Goal: Complete application form

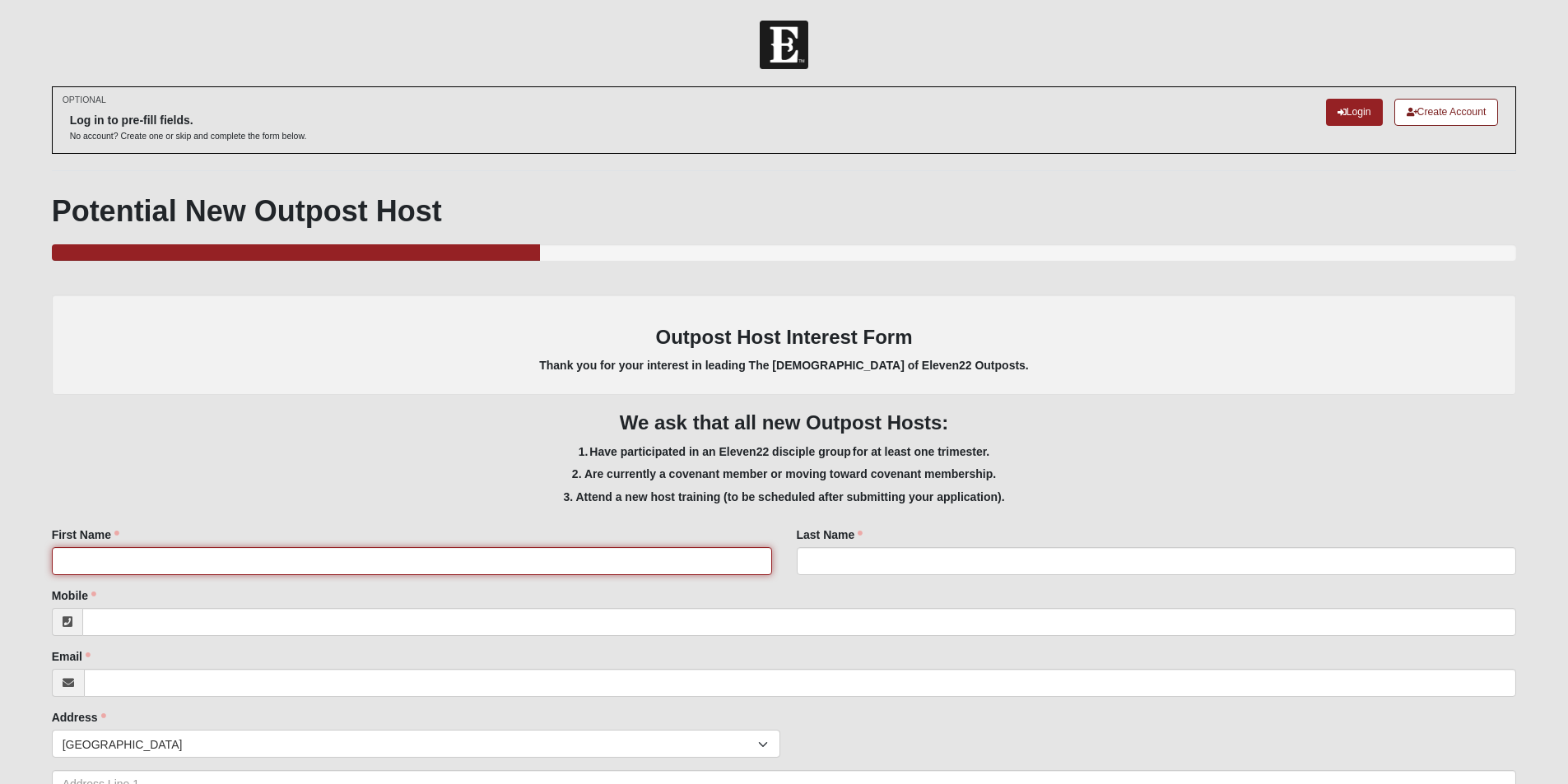
click at [329, 564] on input "First Name" at bounding box center [412, 561] width 720 height 28
type input "c"
type input "[PERSON_NAME] & [PERSON_NAME]"
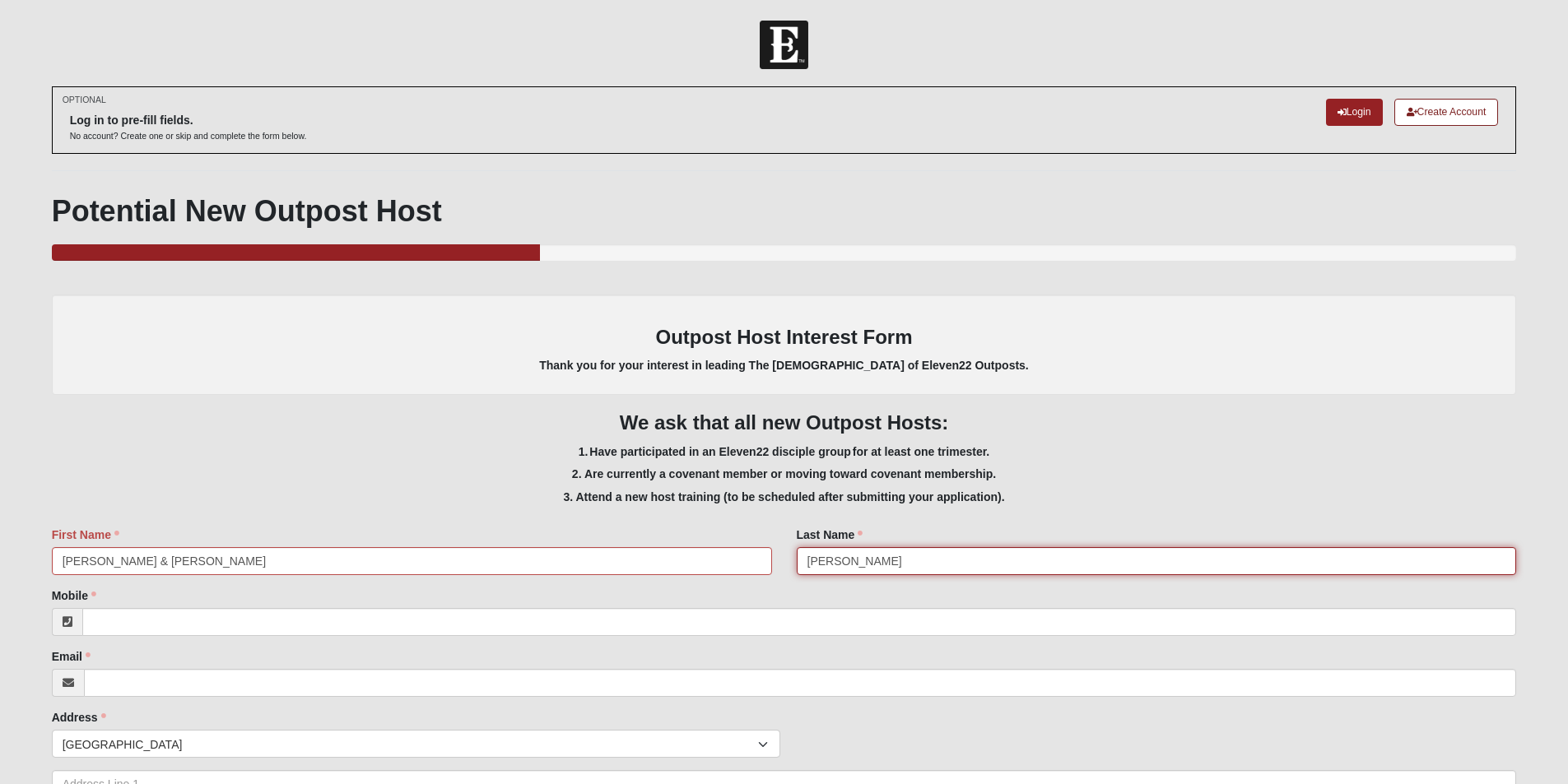
type input "[PERSON_NAME]"
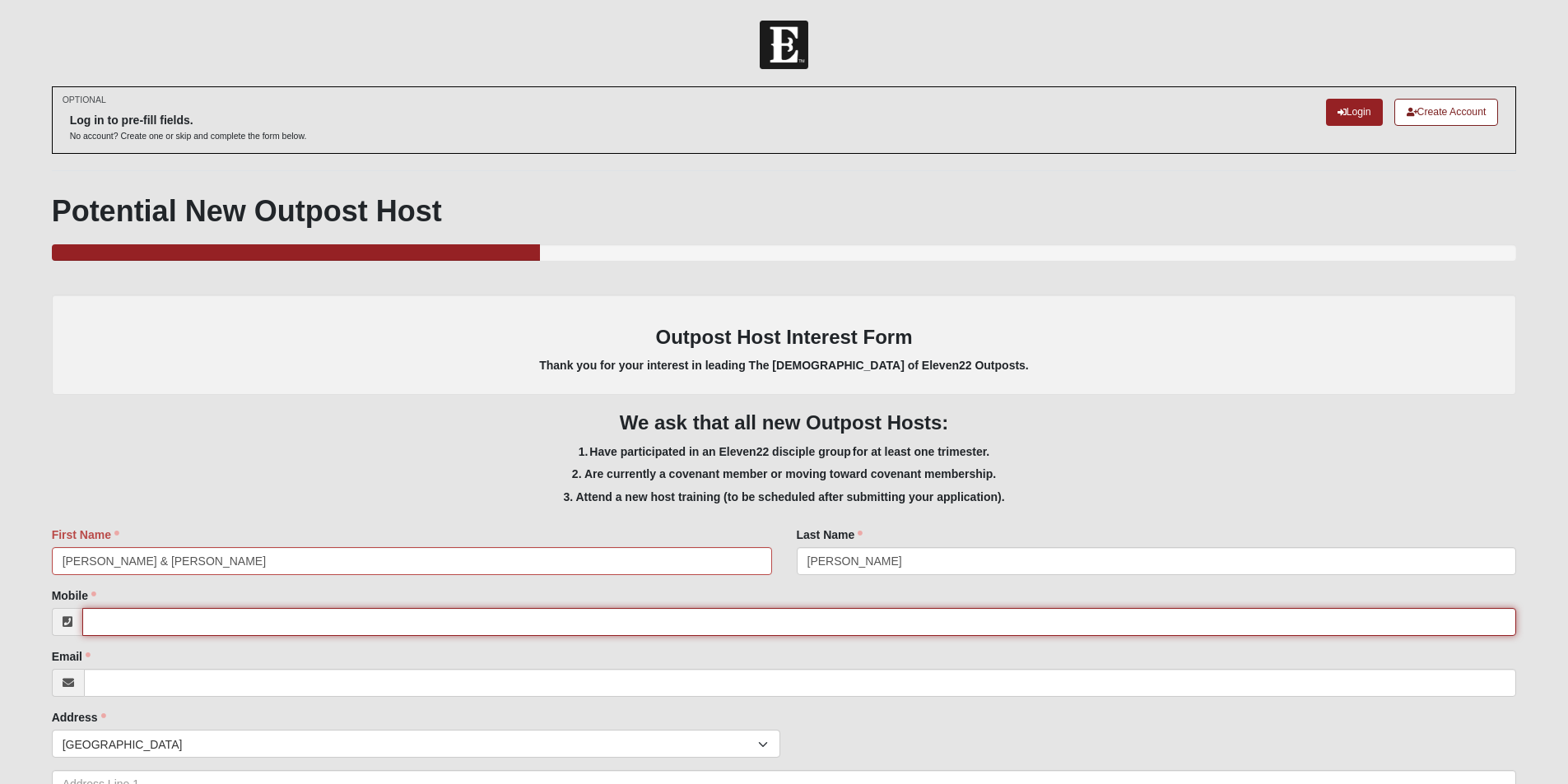
click at [147, 627] on input "Mobile" at bounding box center [800, 621] width 1435 height 28
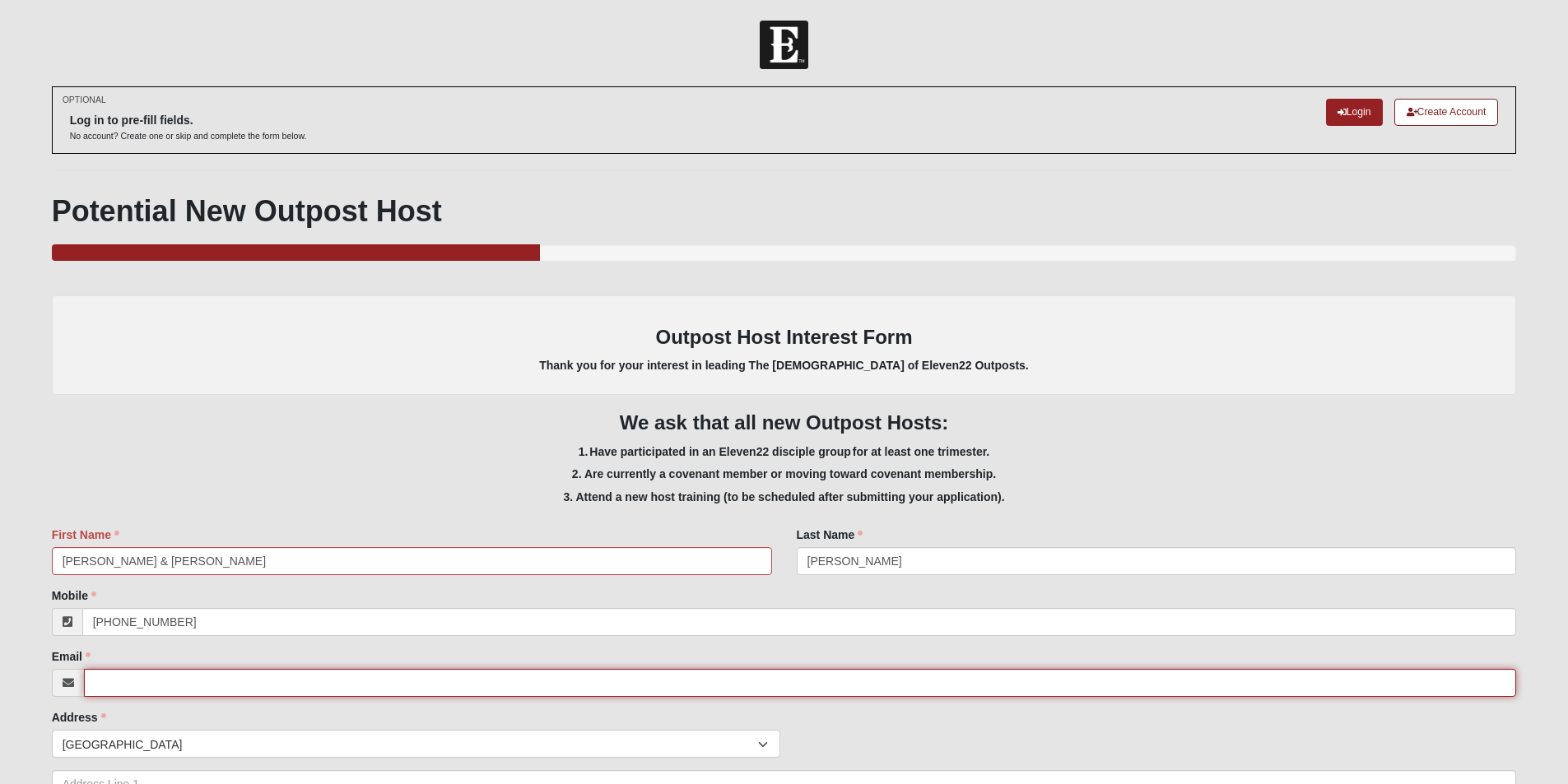
type input "[PHONE_NUMBER]"
click at [129, 678] on input "Email" at bounding box center [801, 683] width 1434 height 28
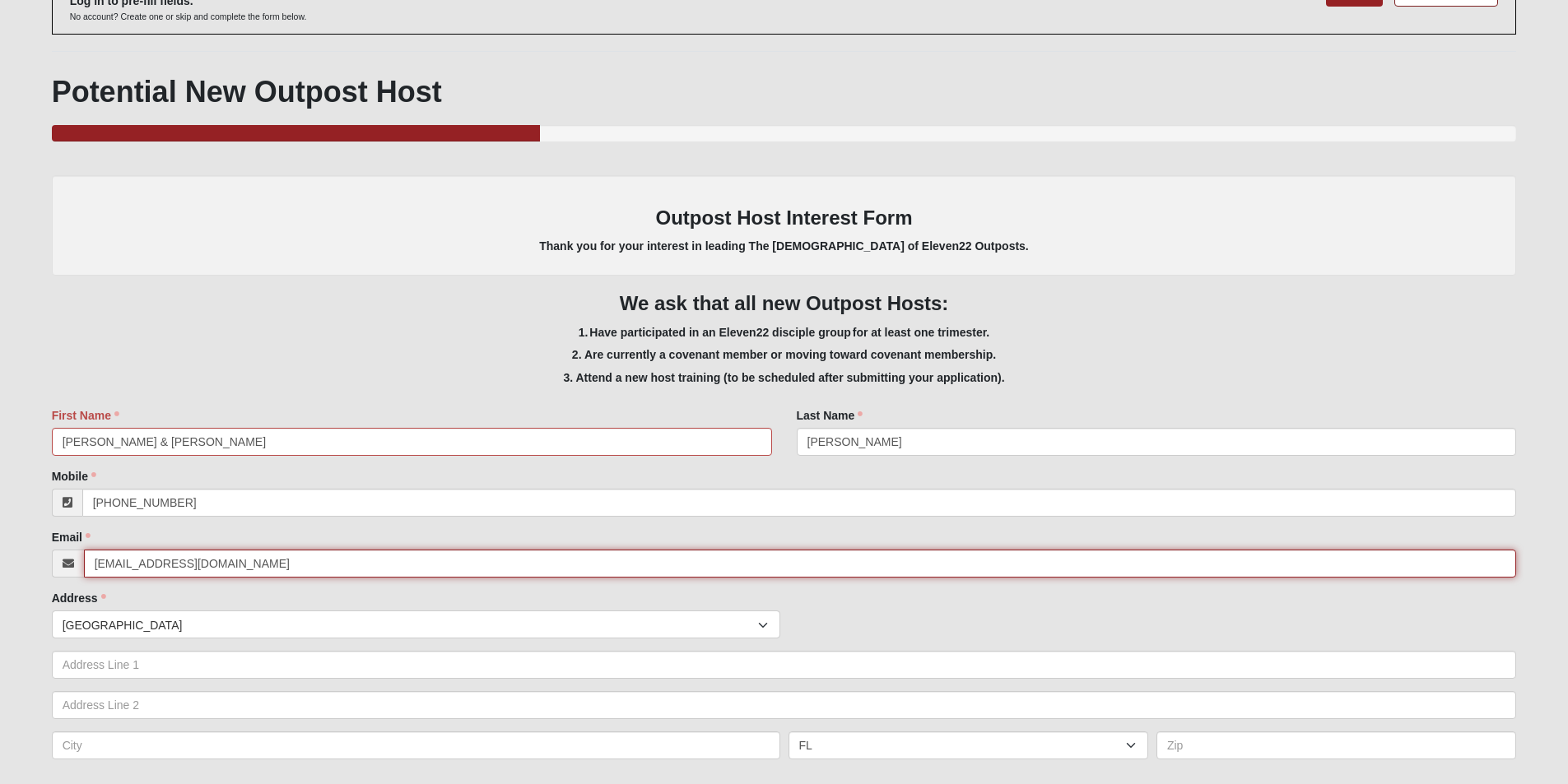
scroll to position [164, 0]
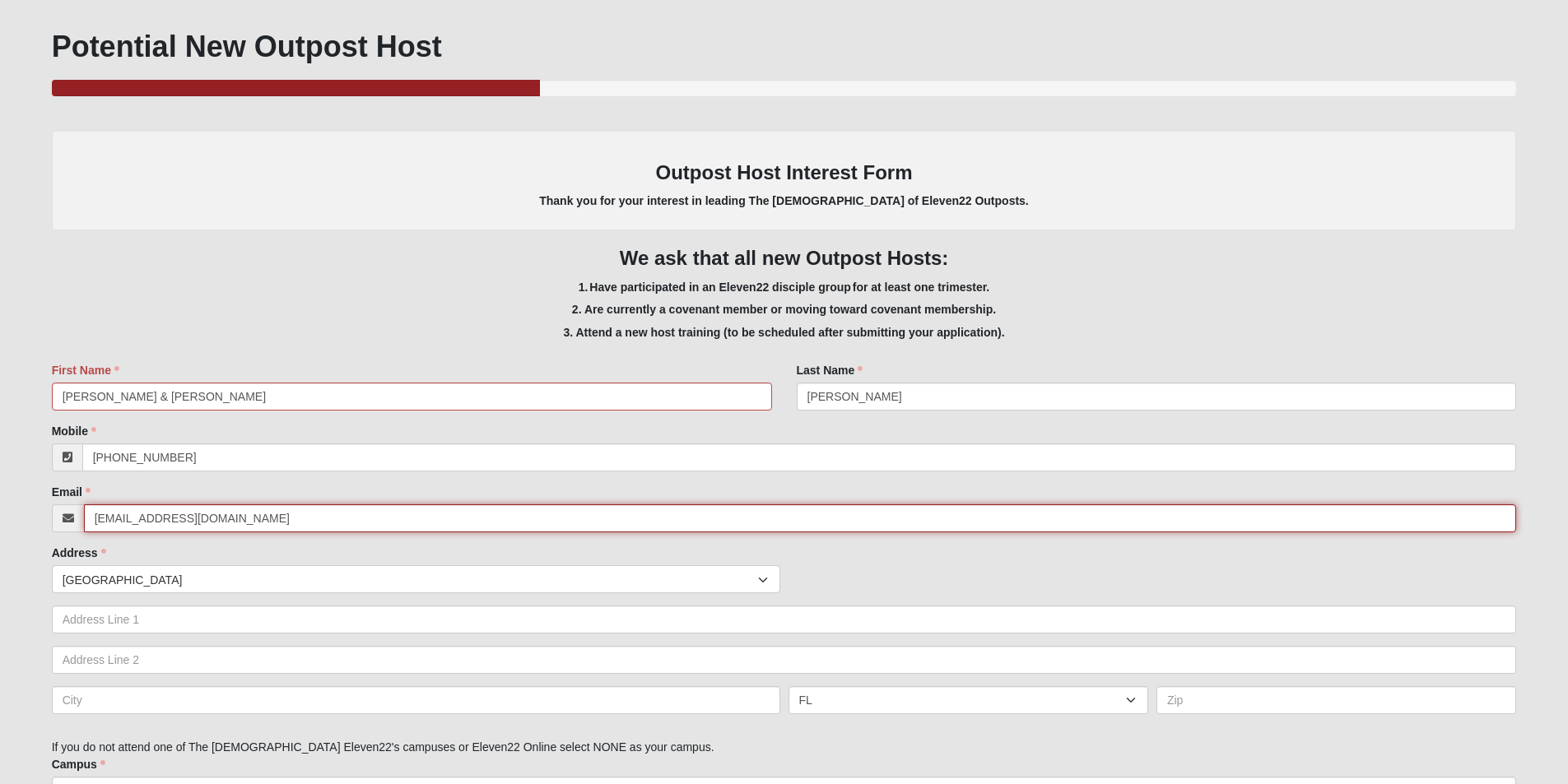
type input "[EMAIL_ADDRESS][DOMAIN_NAME]"
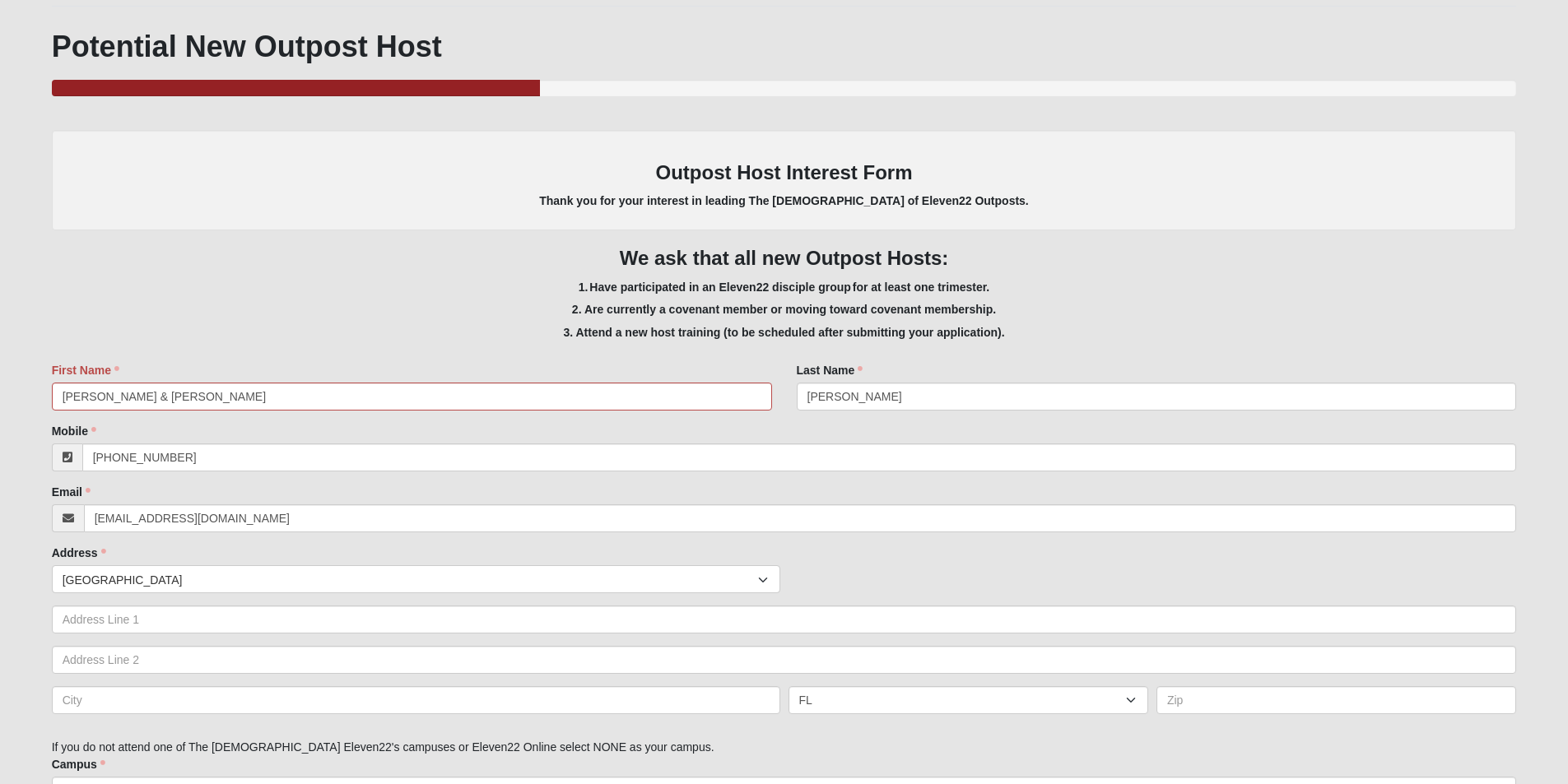
click at [138, 584] on span "[GEOGRAPHIC_DATA]" at bounding box center [410, 579] width 695 height 28
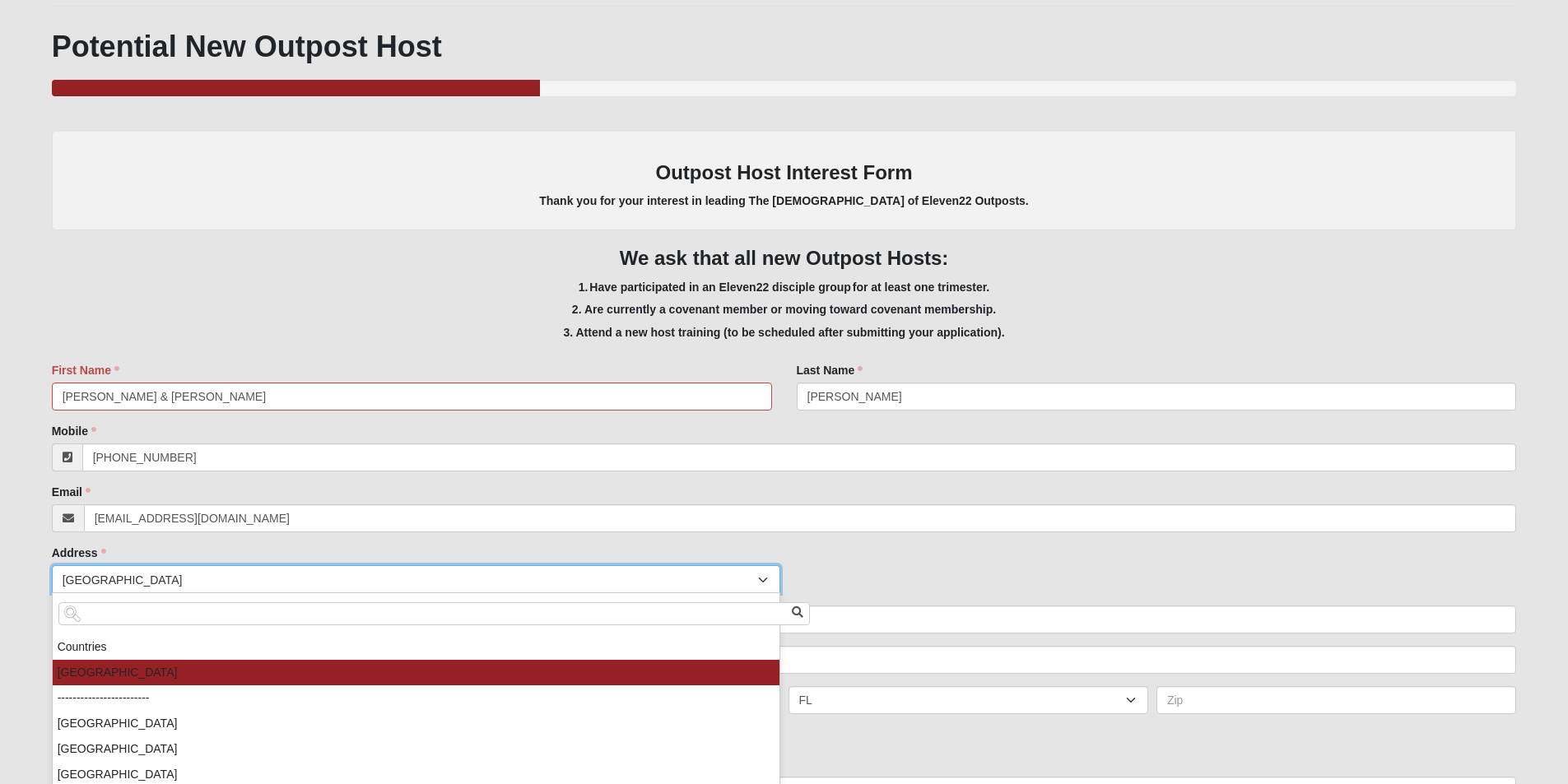
click at [115, 671] on li "[GEOGRAPHIC_DATA]" at bounding box center [416, 673] width 727 height 26
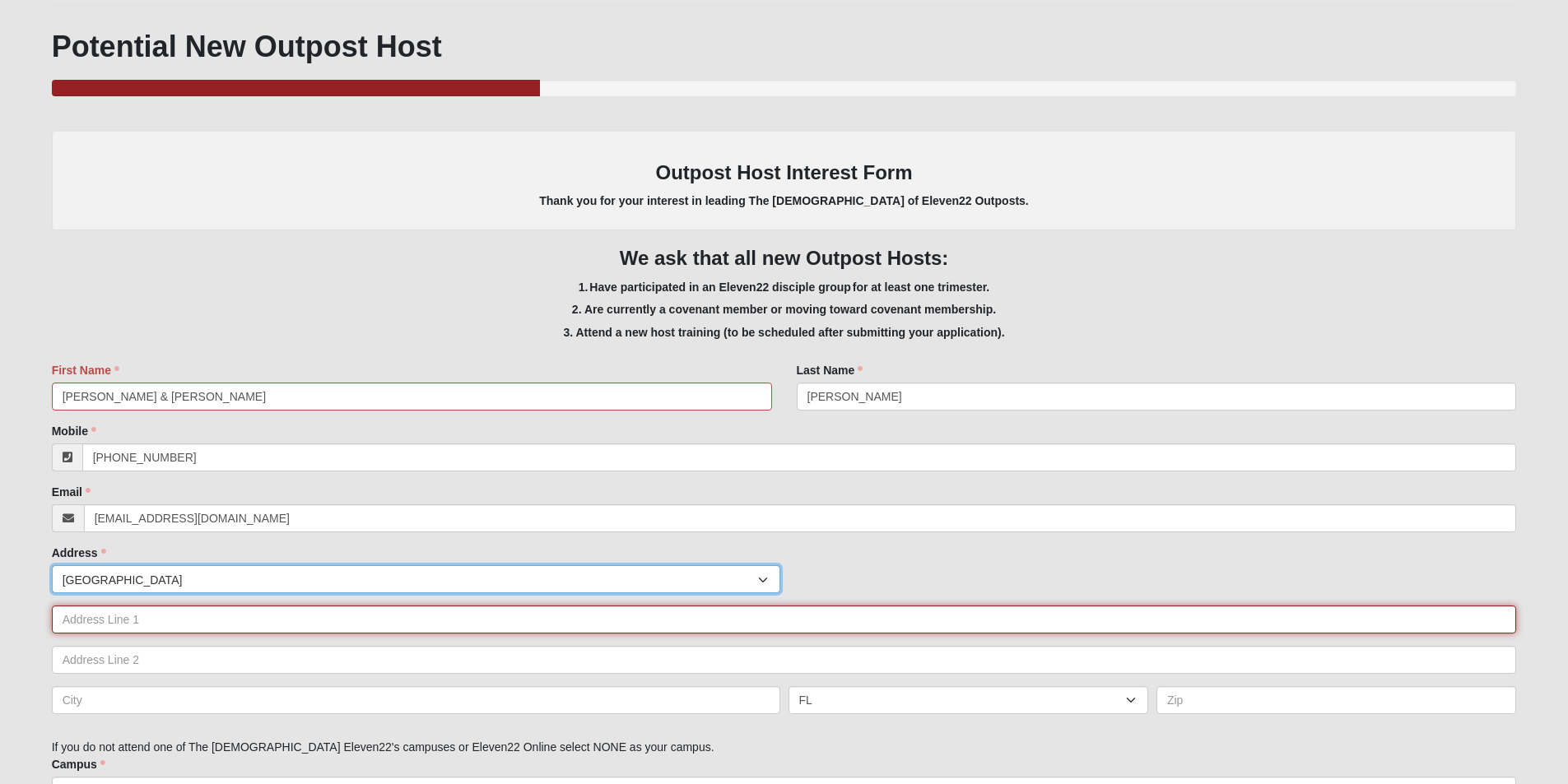
click at [205, 626] on input "text" at bounding box center [784, 620] width 1465 height 28
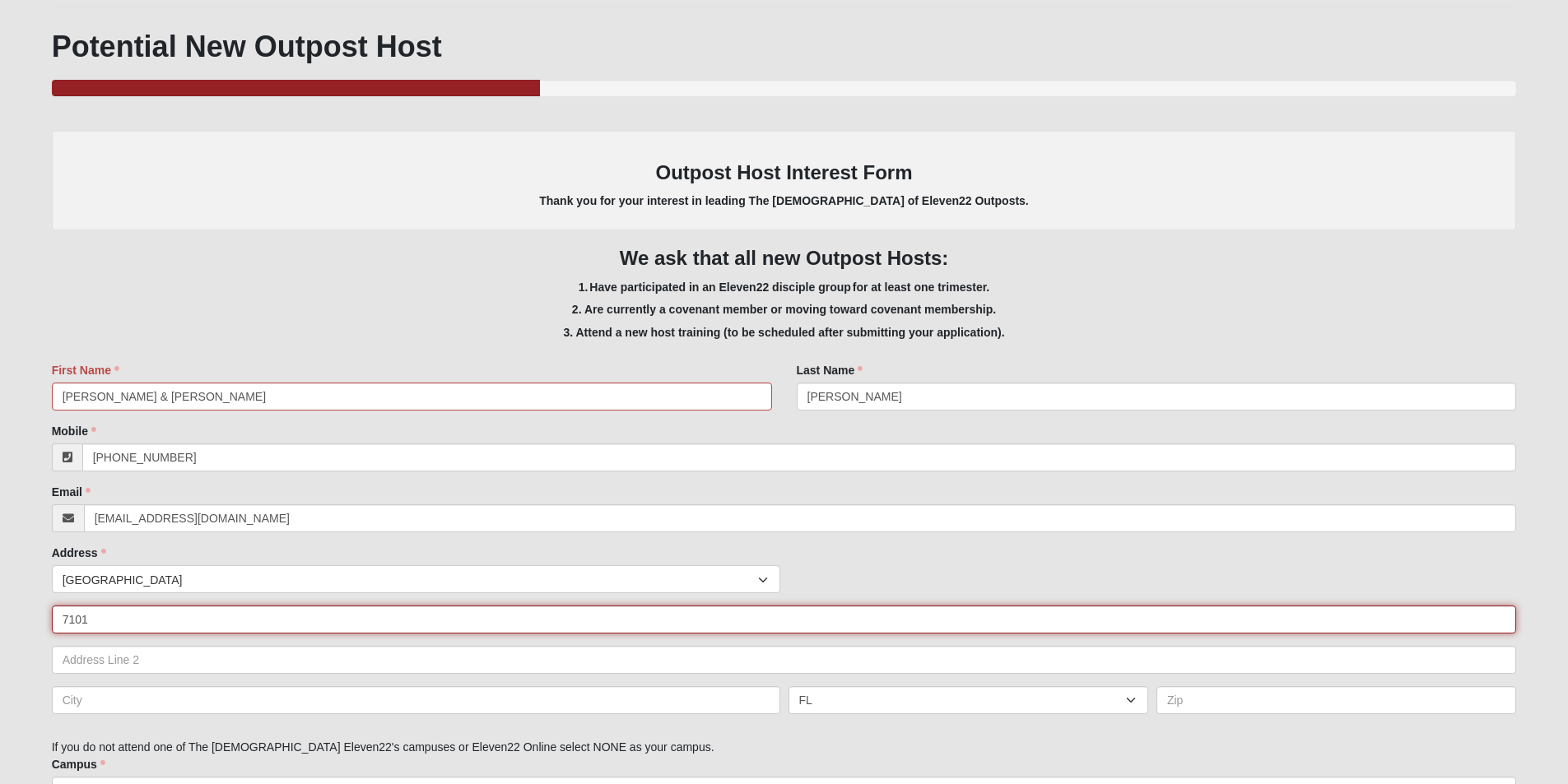
type input "[STREET_ADDRESS]"
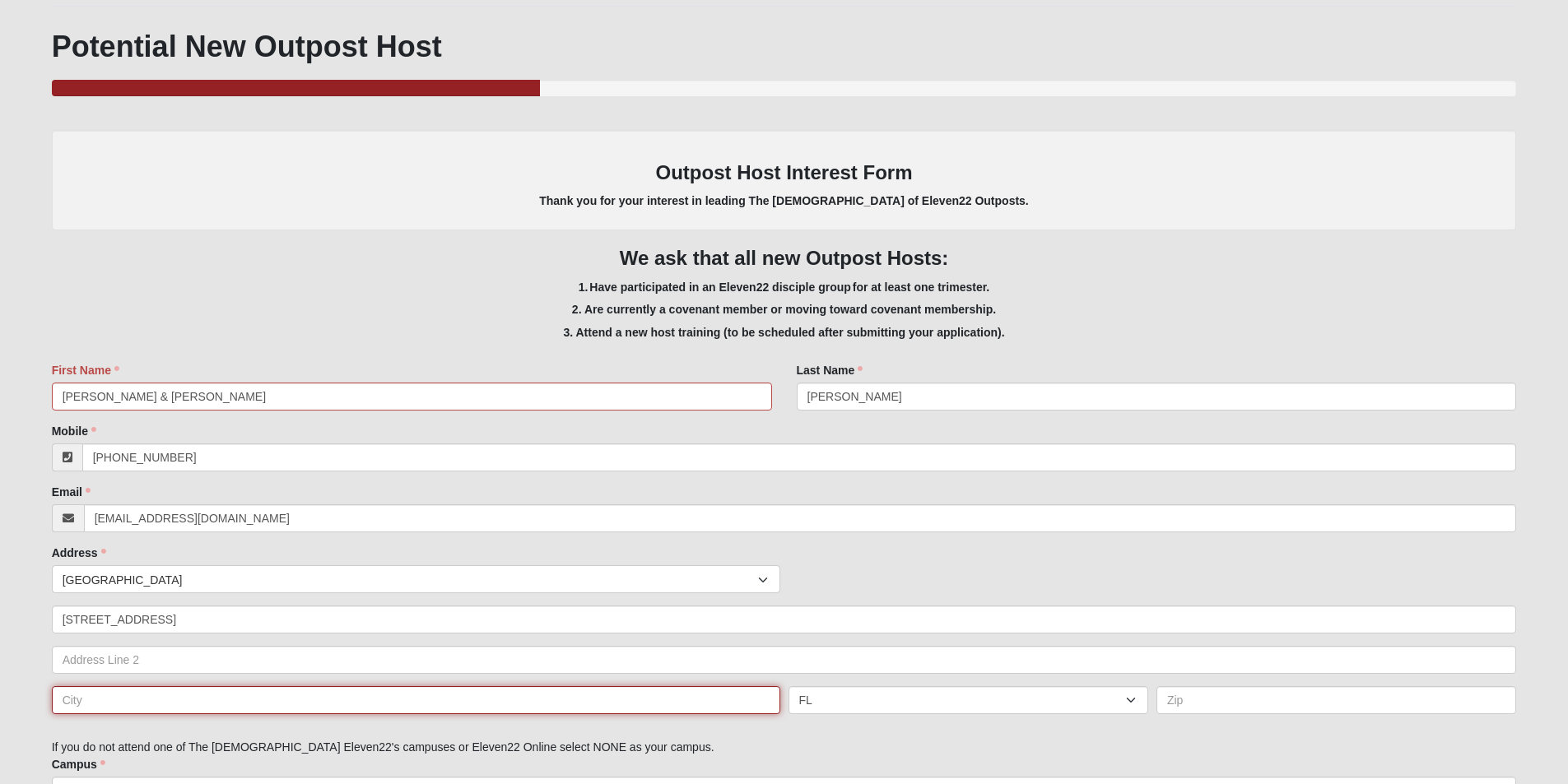
type input "RANDLEMAN"
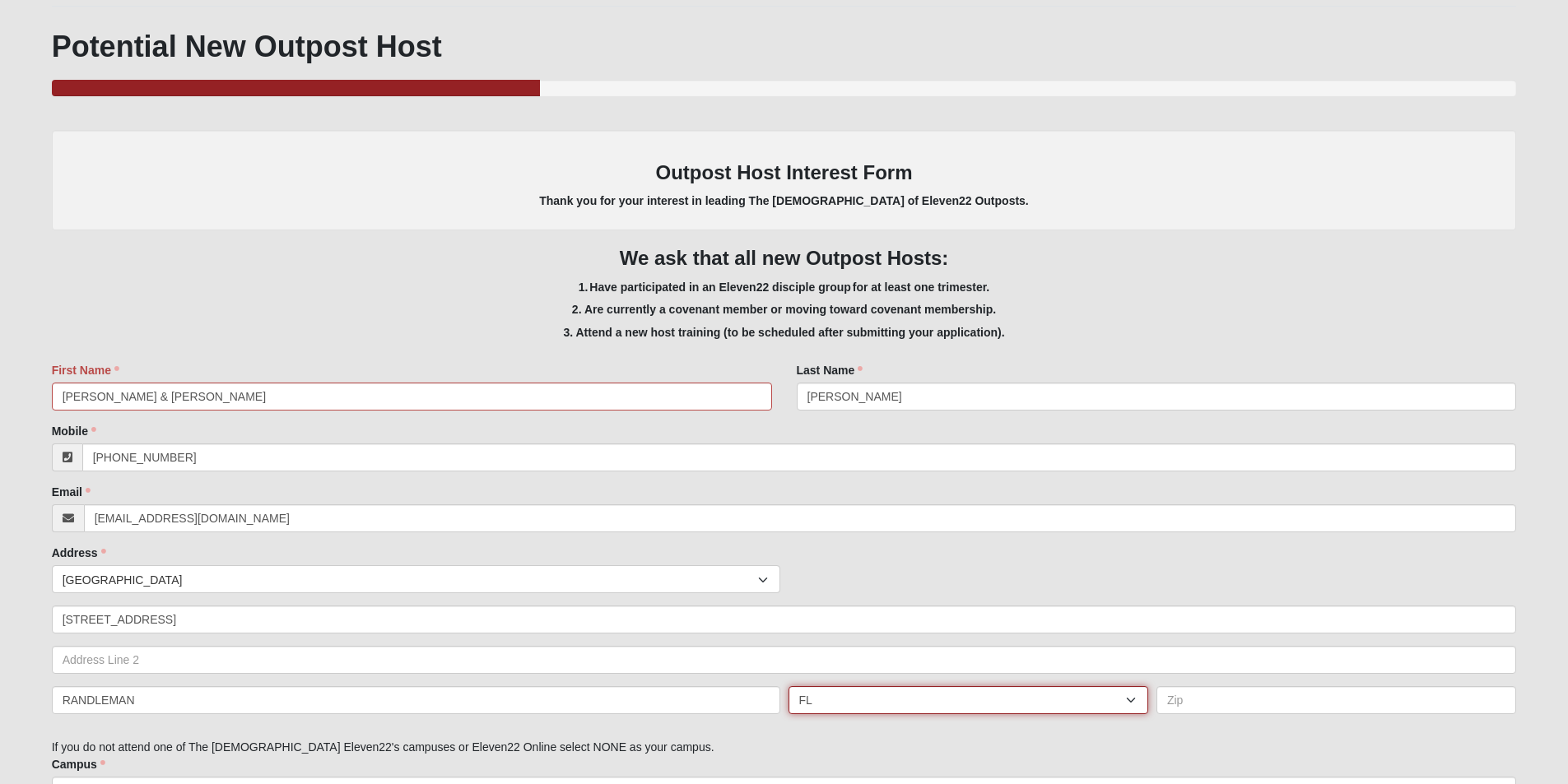
select select "NC"
type input "27317"
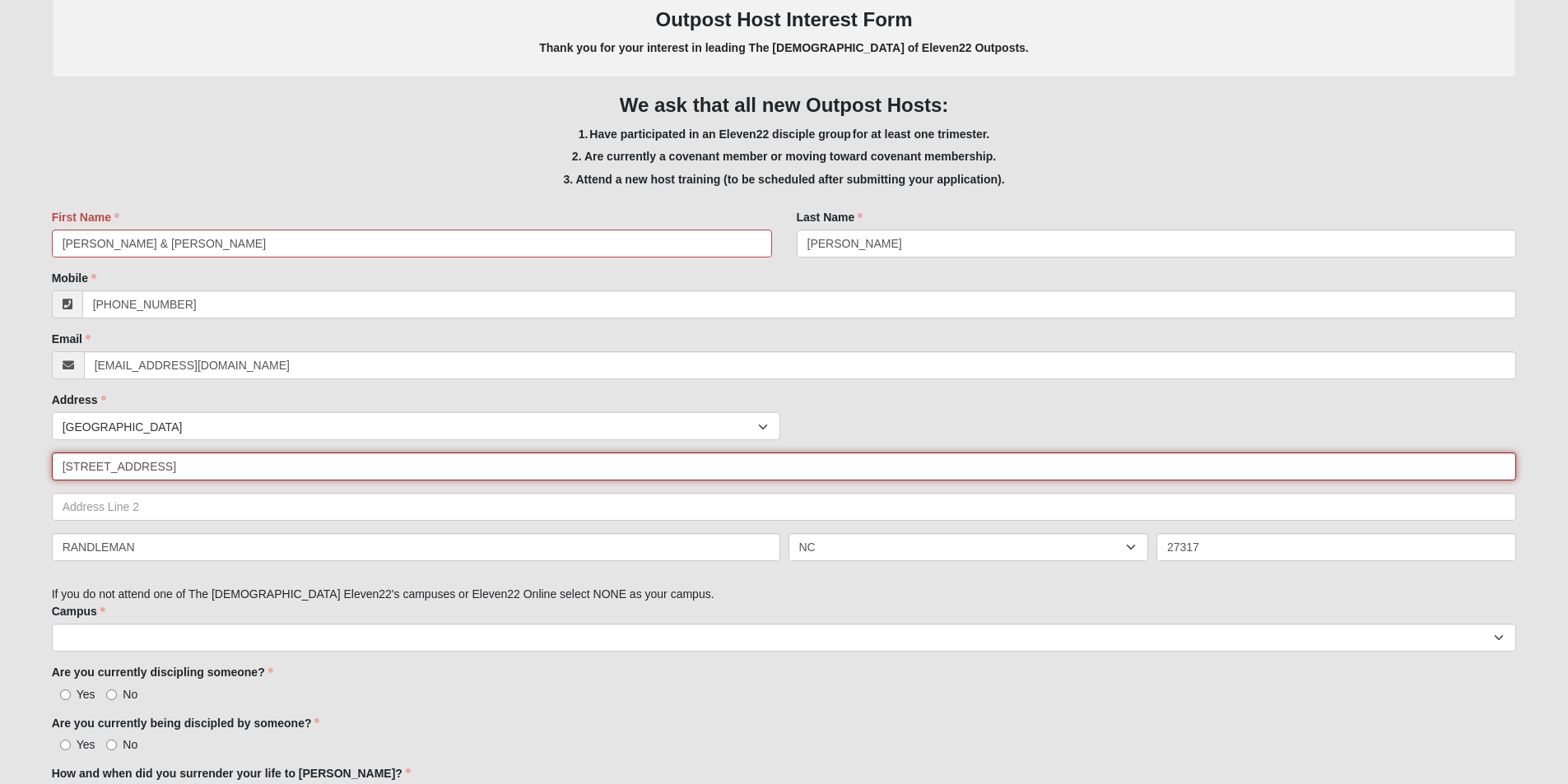
scroll to position [330, 0]
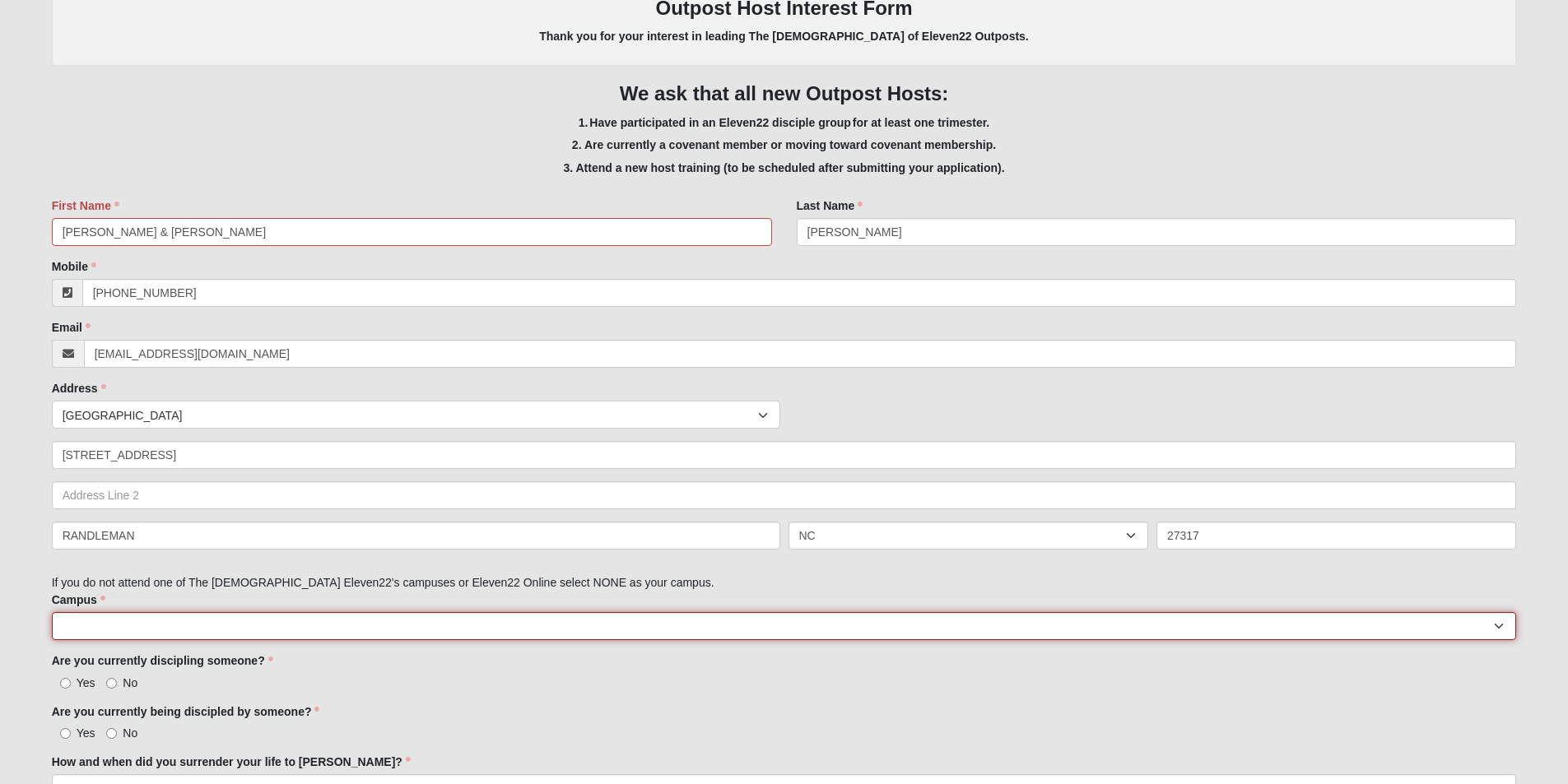
click at [292, 628] on select "[GEOGRAPHIC_DATA] [GEOGRAPHIC_DATA] (Coming Soon) Eleven22 Online [PERSON_NAME]…" at bounding box center [784, 626] width 1465 height 28
select select "10"
click at [52, 612] on select "[GEOGRAPHIC_DATA] [GEOGRAPHIC_DATA] (Coming Soon) Eleven22 Online [PERSON_NAME]…" at bounding box center [784, 626] width 1465 height 28
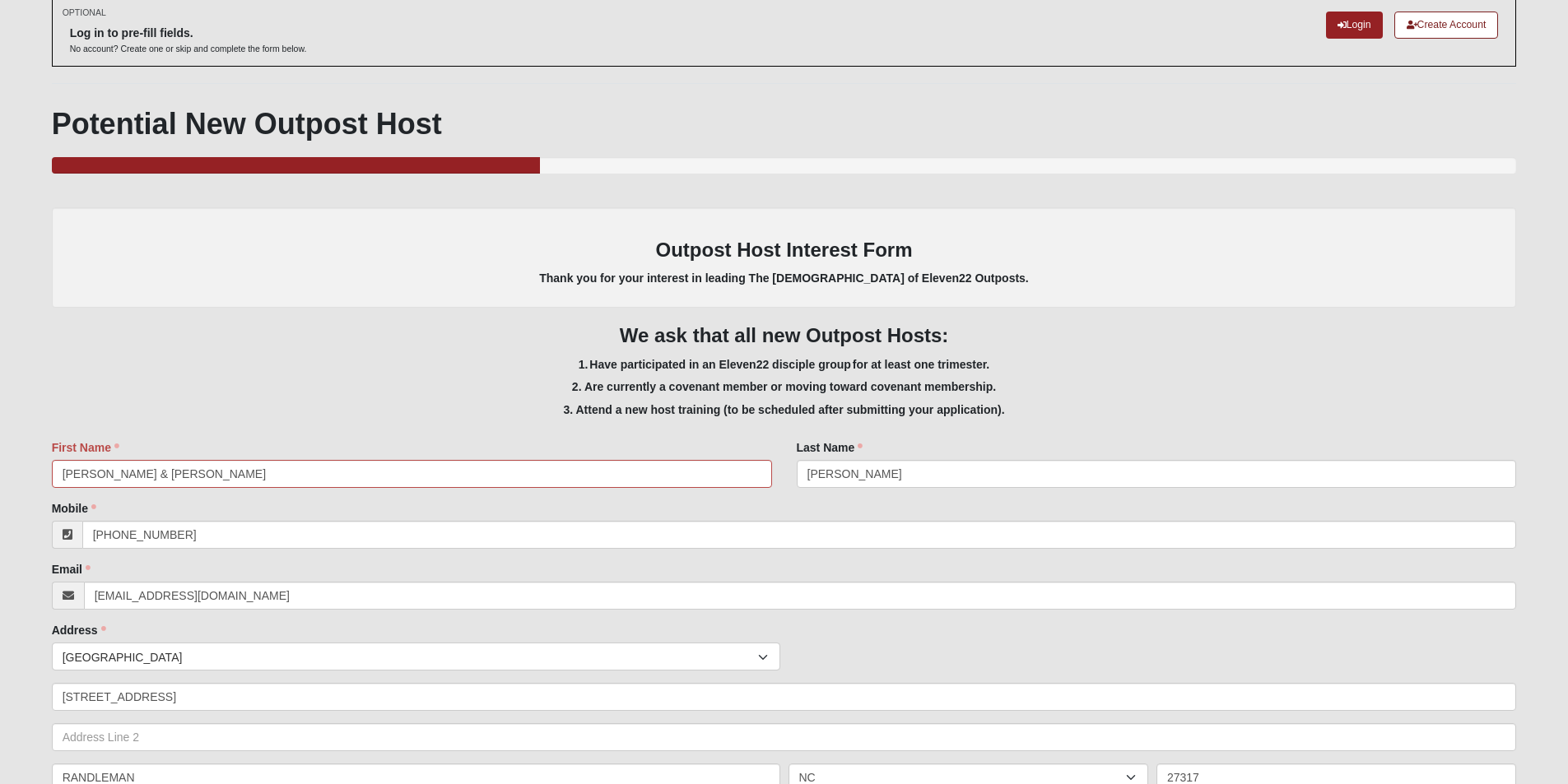
scroll to position [82, 0]
